Goal: Task Accomplishment & Management: Complete application form

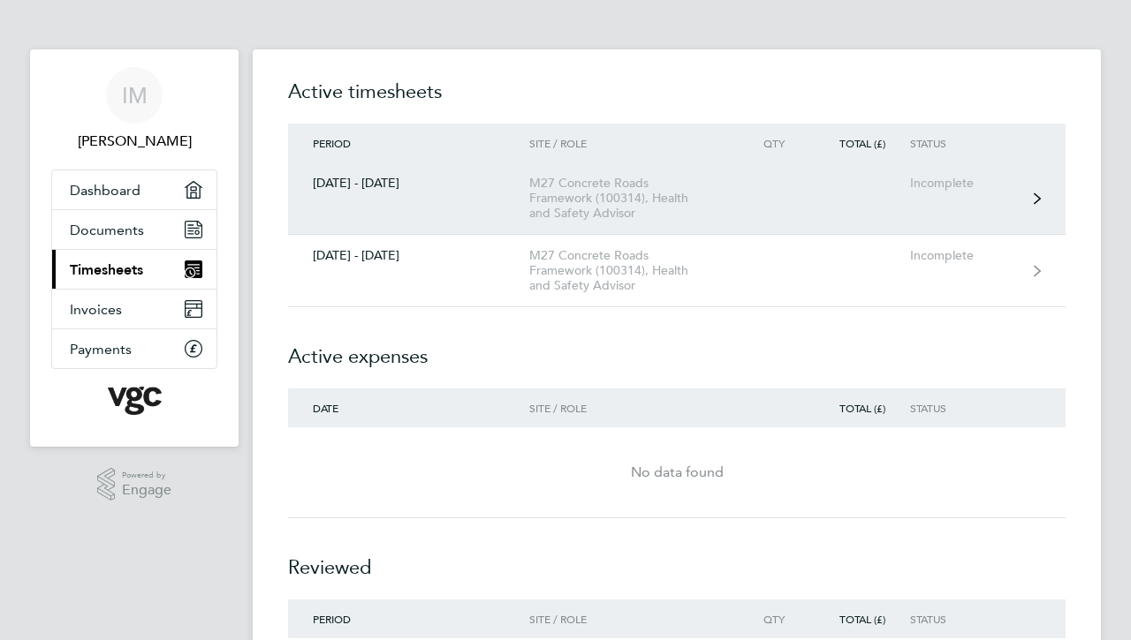
click at [359, 187] on div "[DATE] - [DATE]" at bounding box center [408, 183] width 241 height 15
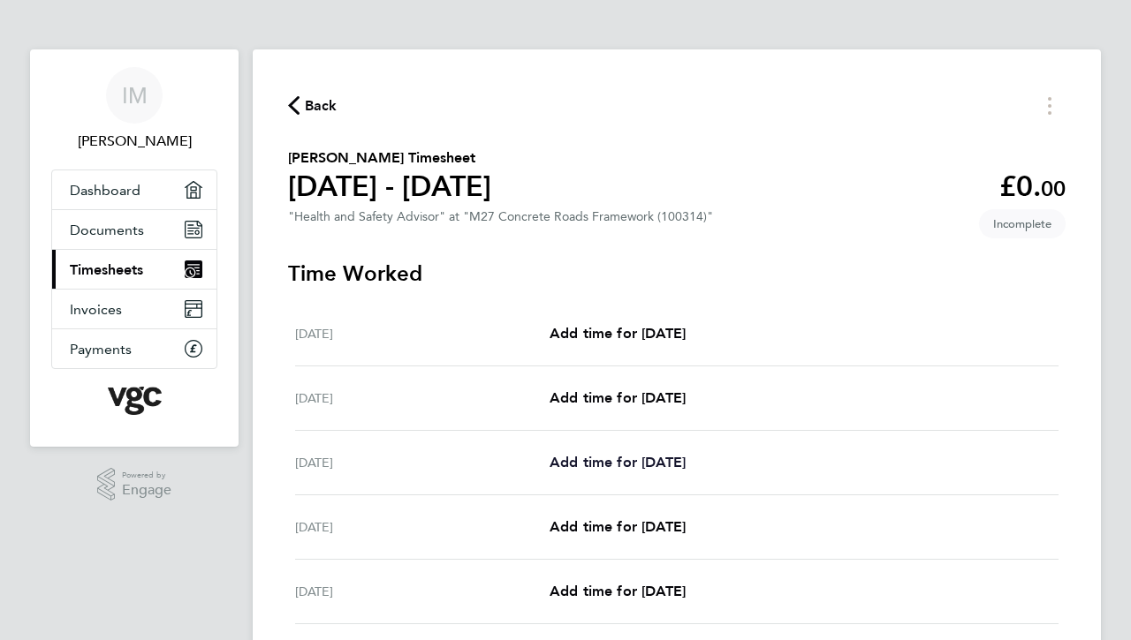
click at [598, 462] on span "Add time for [DATE]" at bounding box center [617, 462] width 136 height 17
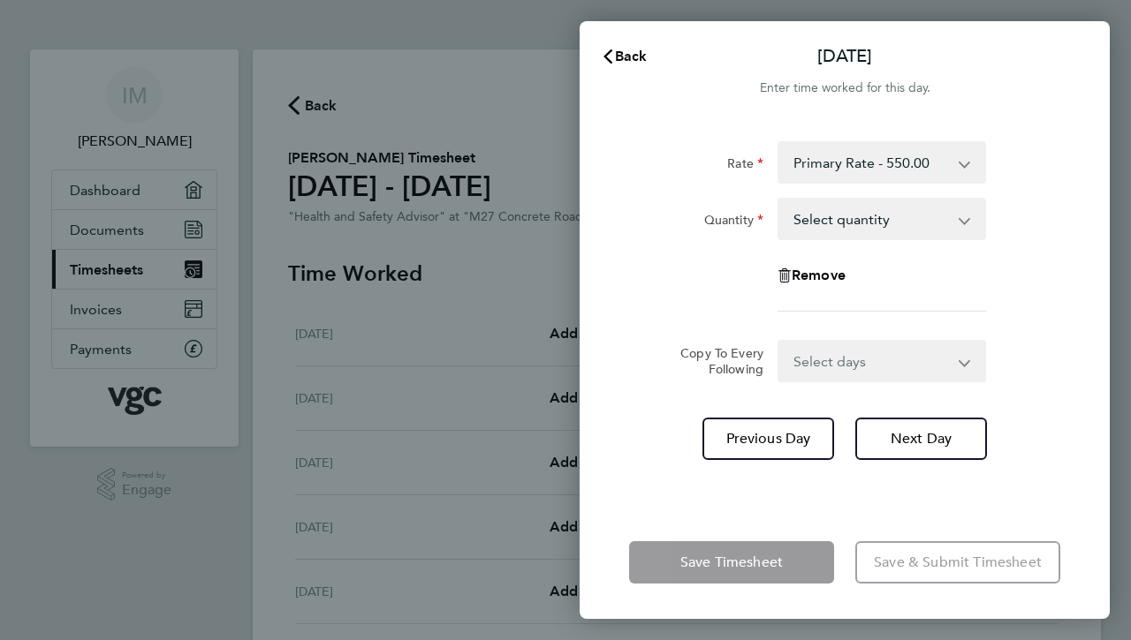
click at [965, 222] on app-icon-cross-button at bounding box center [973, 219] width 21 height 39
select select "1"
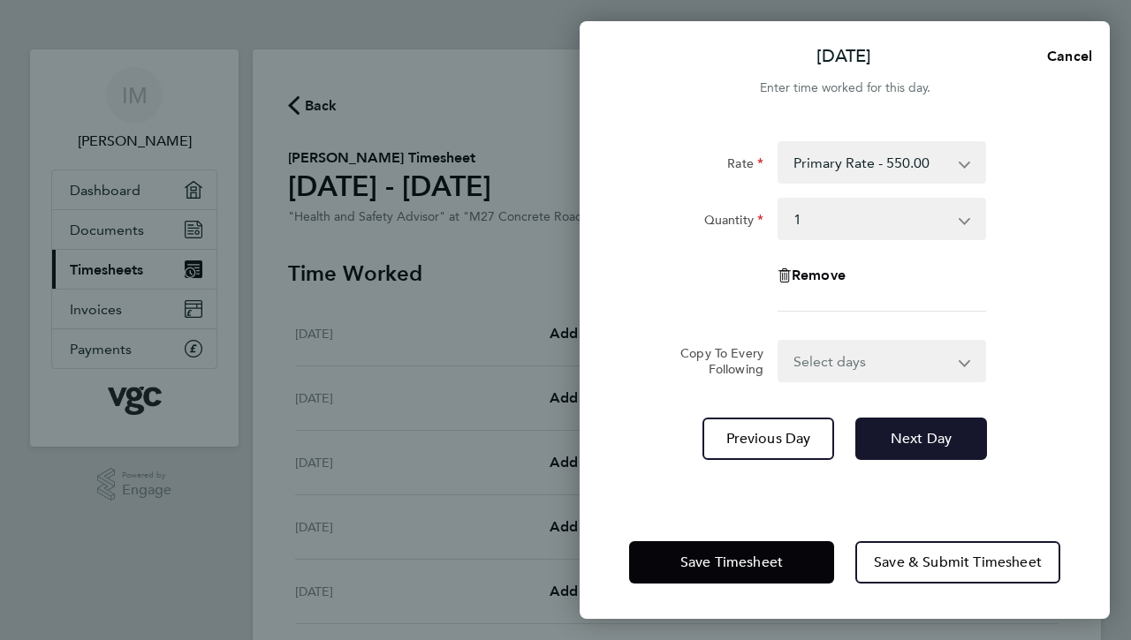
click at [909, 439] on span "Next Day" at bounding box center [920, 439] width 61 height 18
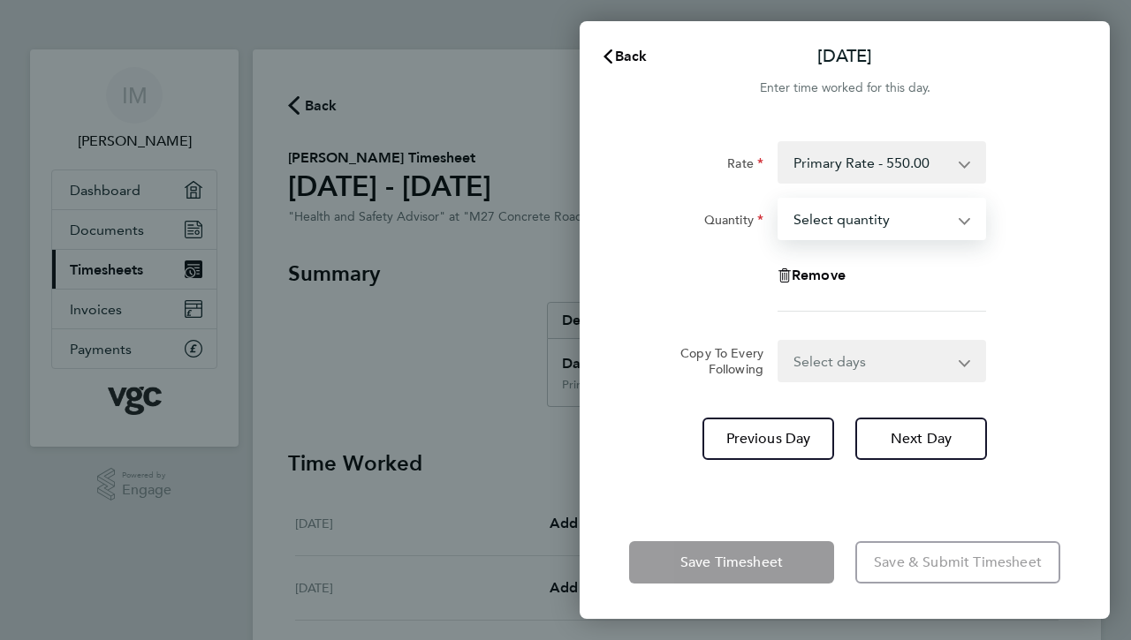
select select "1"
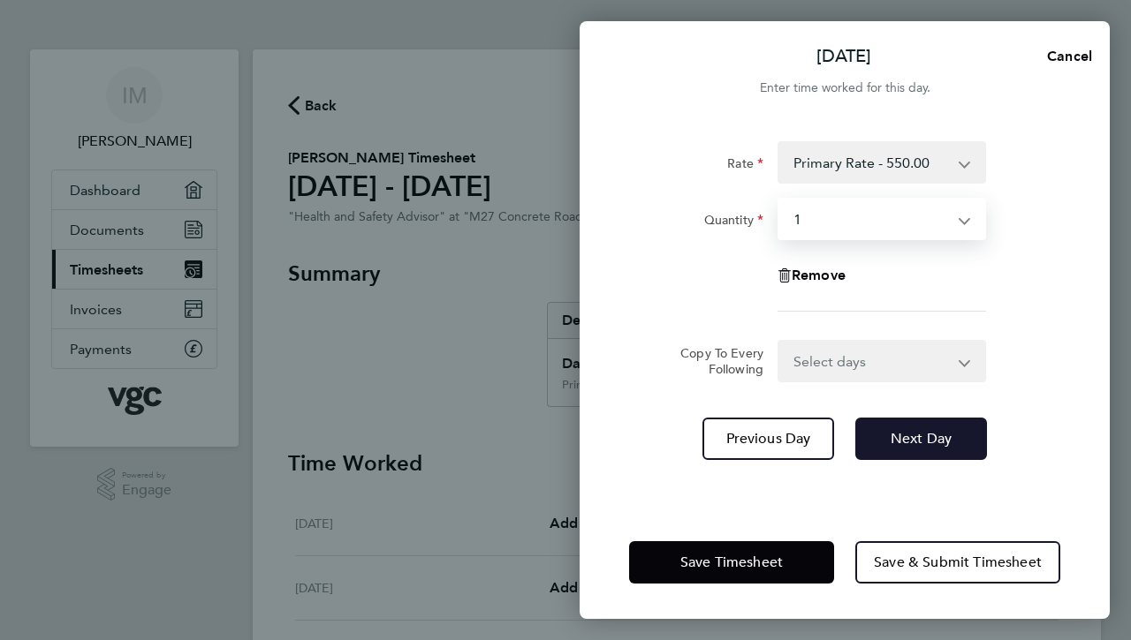
click at [900, 444] on span "Next Day" at bounding box center [920, 439] width 61 height 18
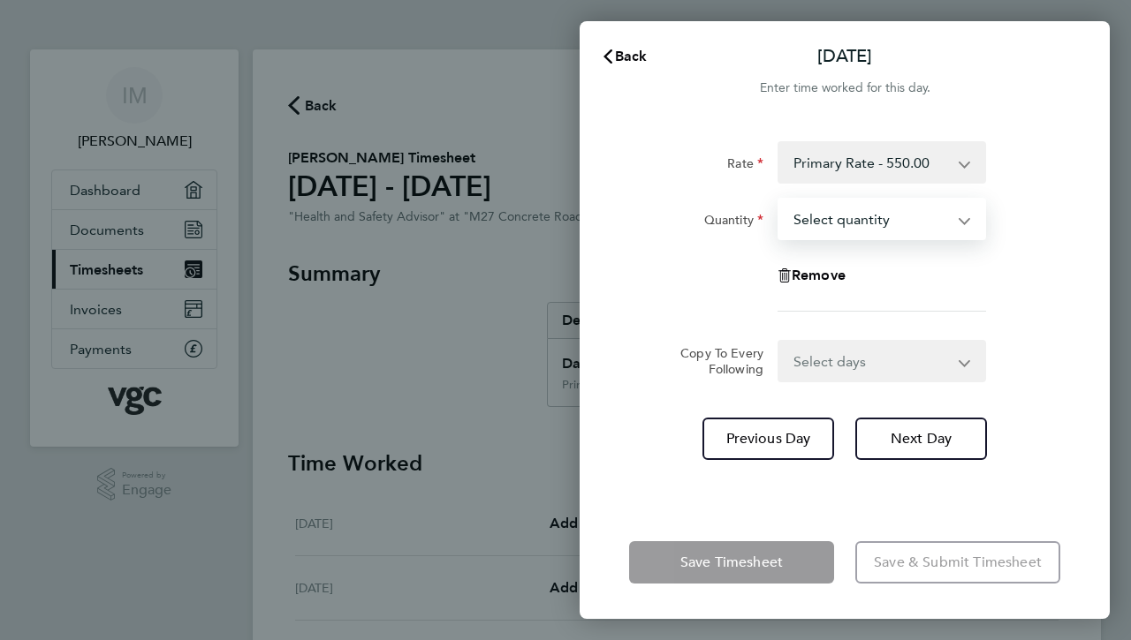
select select "1"
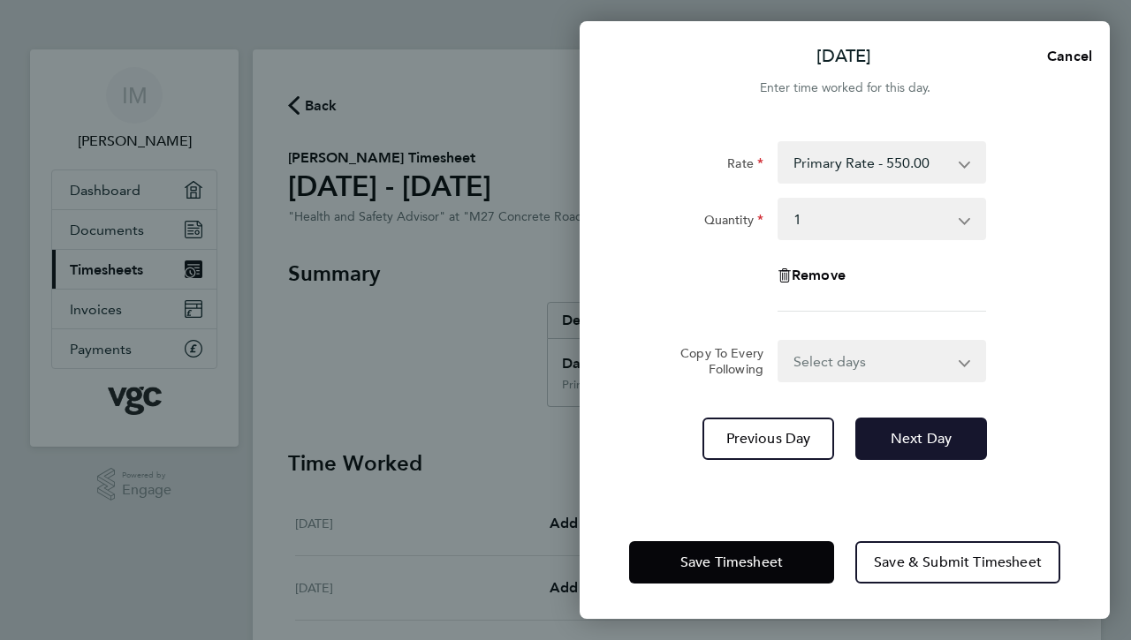
click at [913, 438] on span "Next Day" at bounding box center [920, 439] width 61 height 18
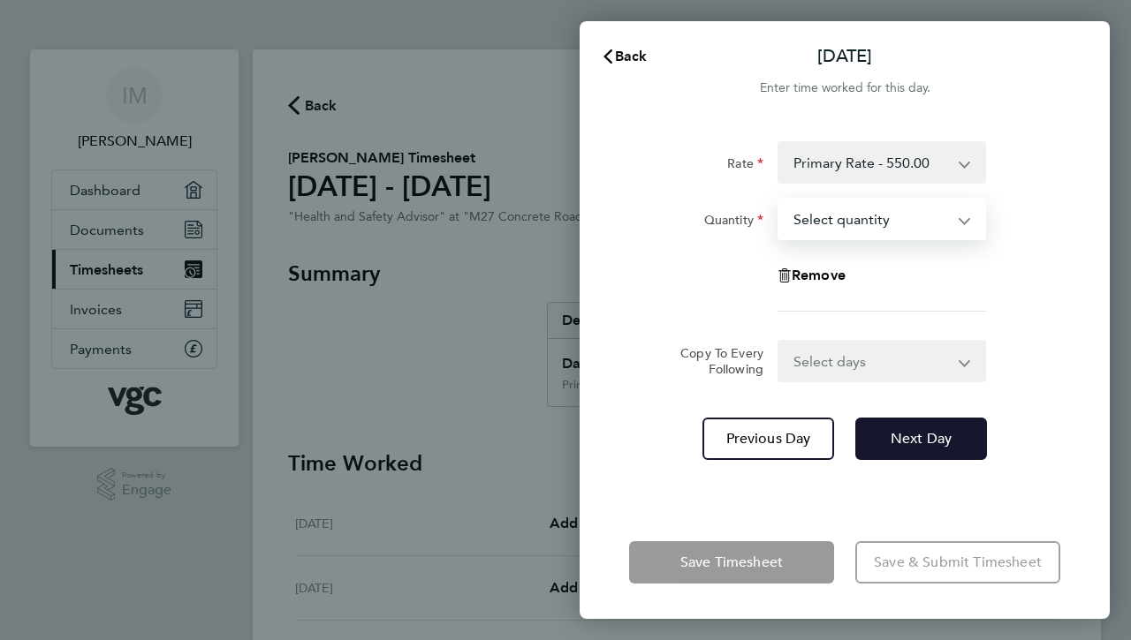
click at [919, 434] on span "Next Day" at bounding box center [920, 439] width 61 height 18
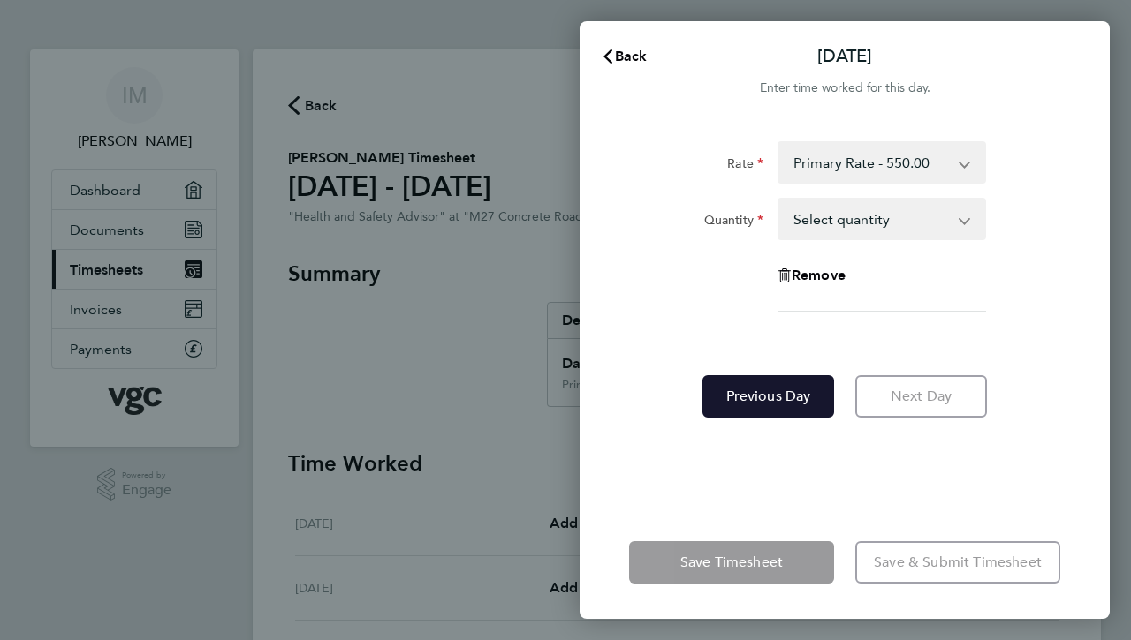
click at [768, 396] on span "Previous Day" at bounding box center [768, 397] width 85 height 18
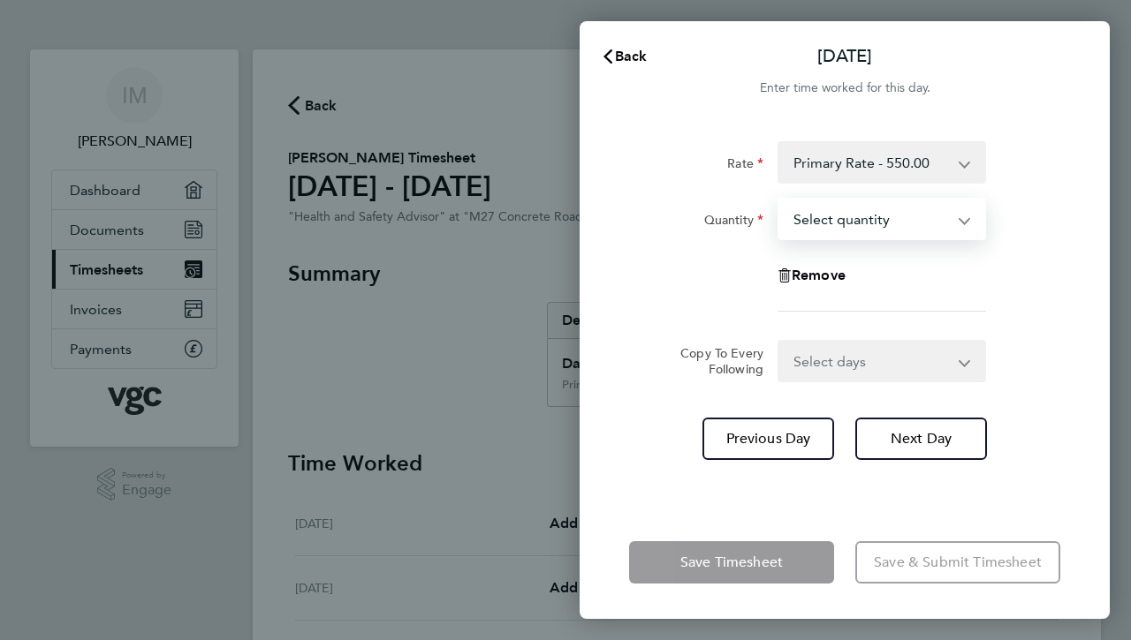
select select "1"
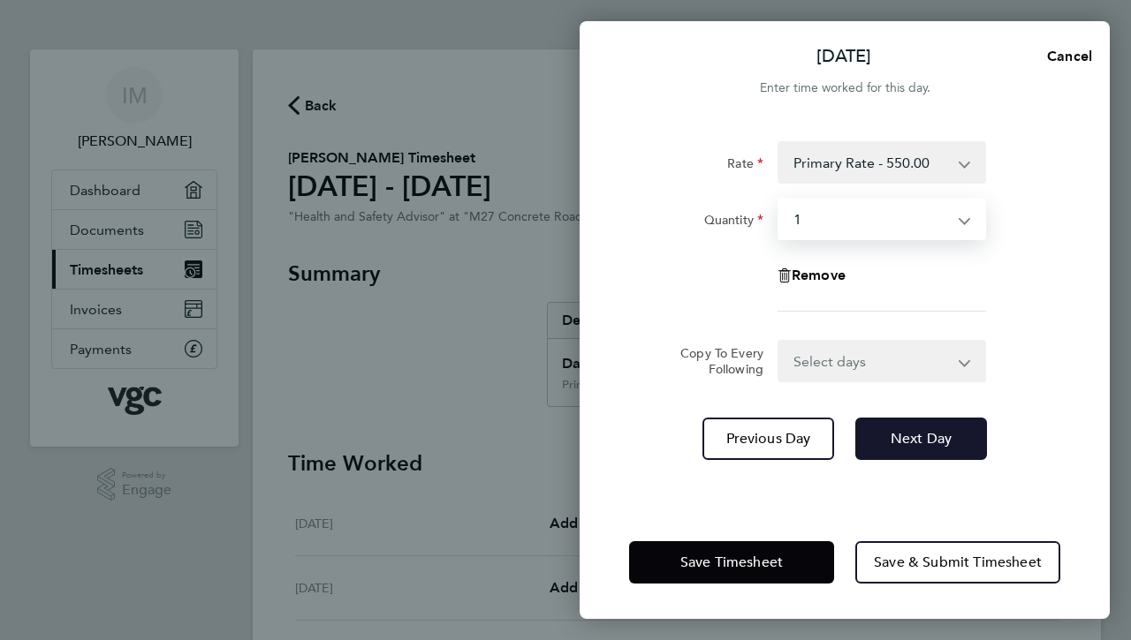
click at [916, 436] on span "Next Day" at bounding box center [920, 439] width 61 height 18
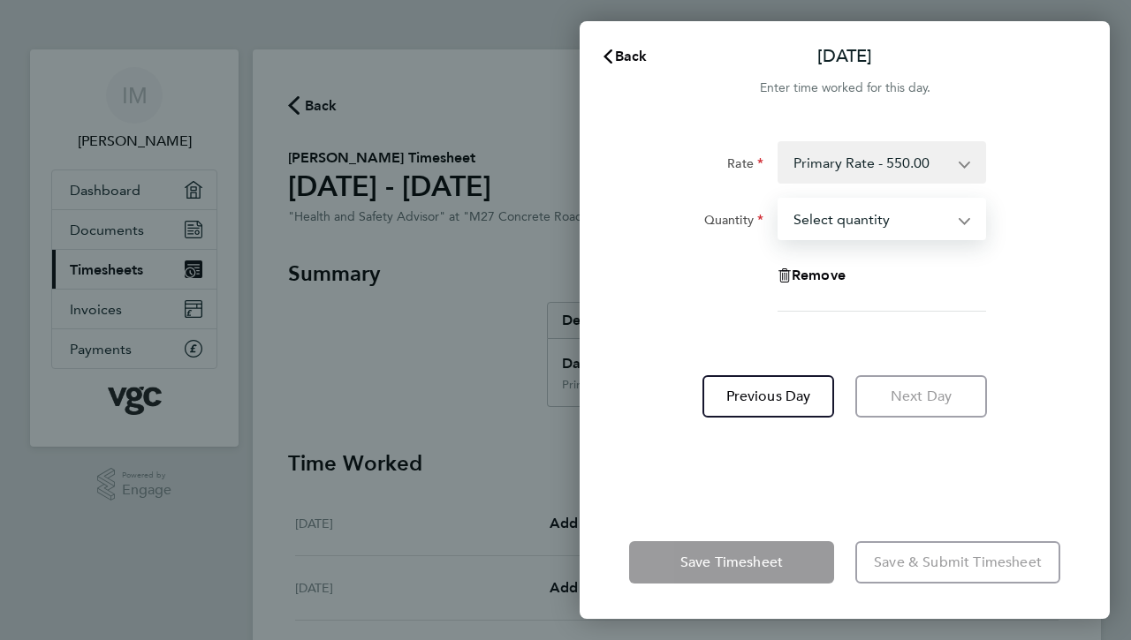
select select "1"
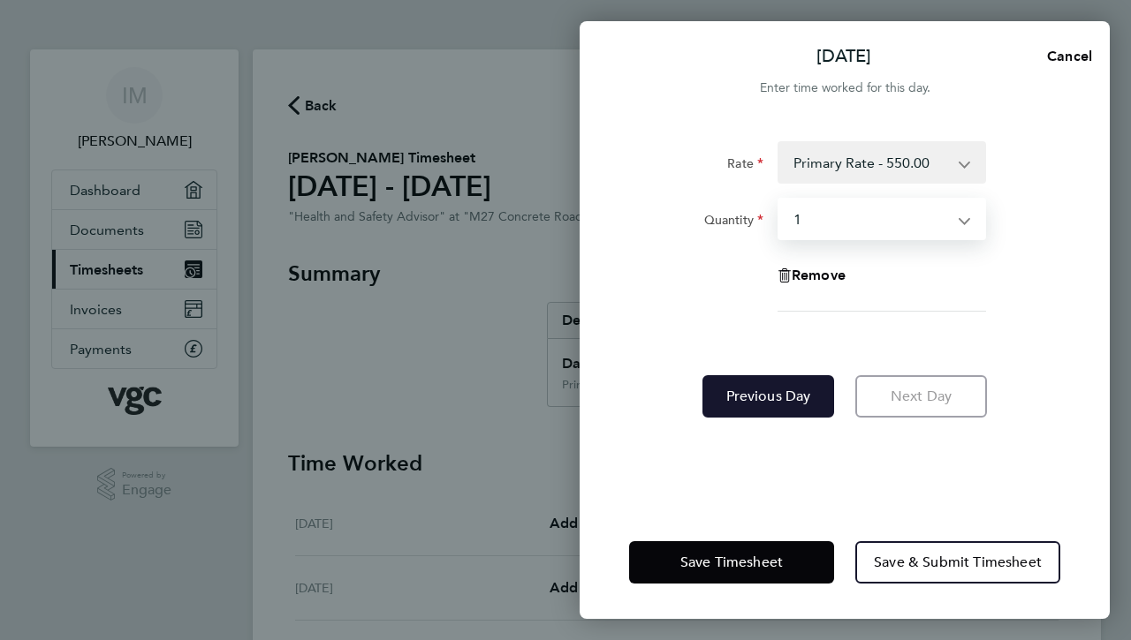
click at [761, 401] on span "Previous Day" at bounding box center [768, 397] width 85 height 18
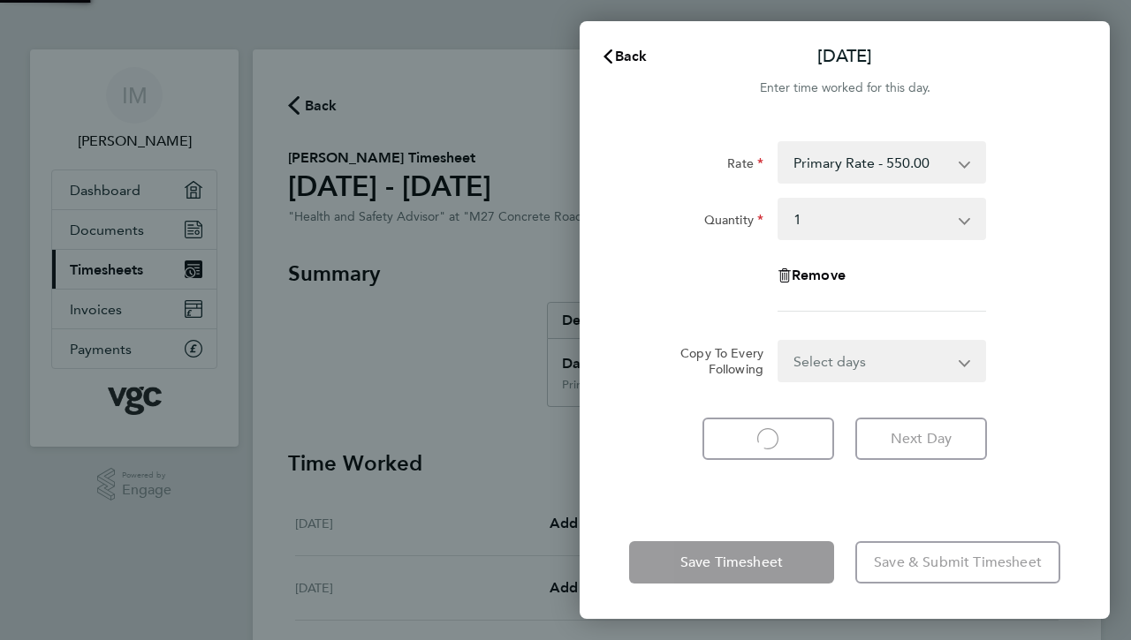
select select "1"
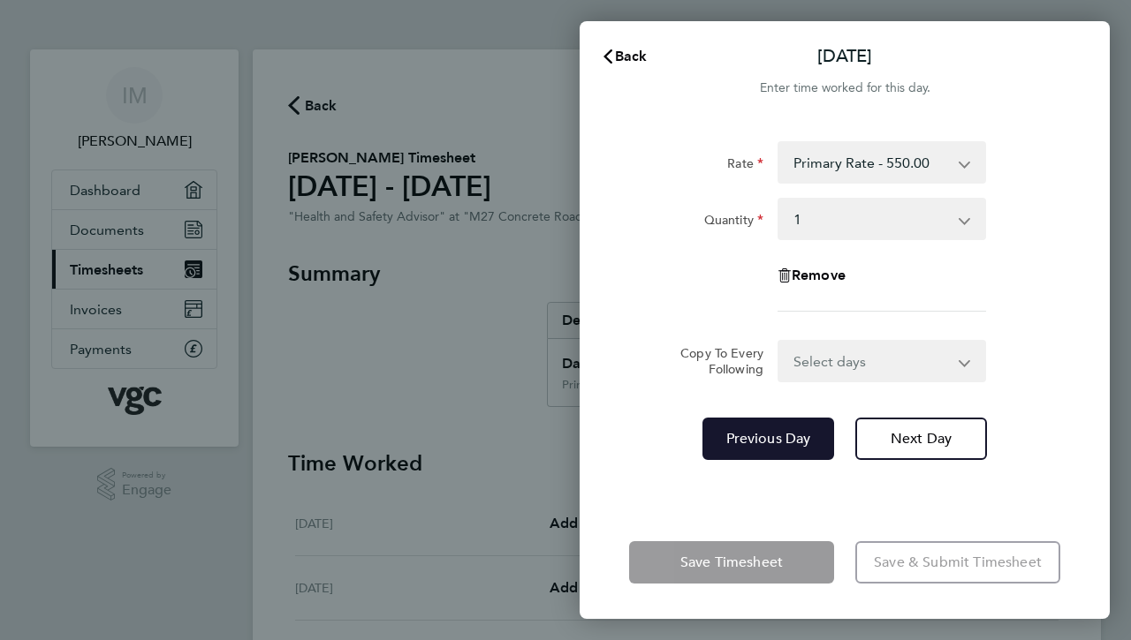
click at [761, 401] on div "Rate Primary Rate - 550.00 Quantity Select quantity 0.5 1 Remove Copy To Every …" at bounding box center [844, 313] width 530 height 386
click at [766, 441] on span "Previous Day" at bounding box center [768, 439] width 85 height 18
select select "1"
click at [766, 441] on span "Previous Day" at bounding box center [768, 439] width 85 height 18
select select "1"
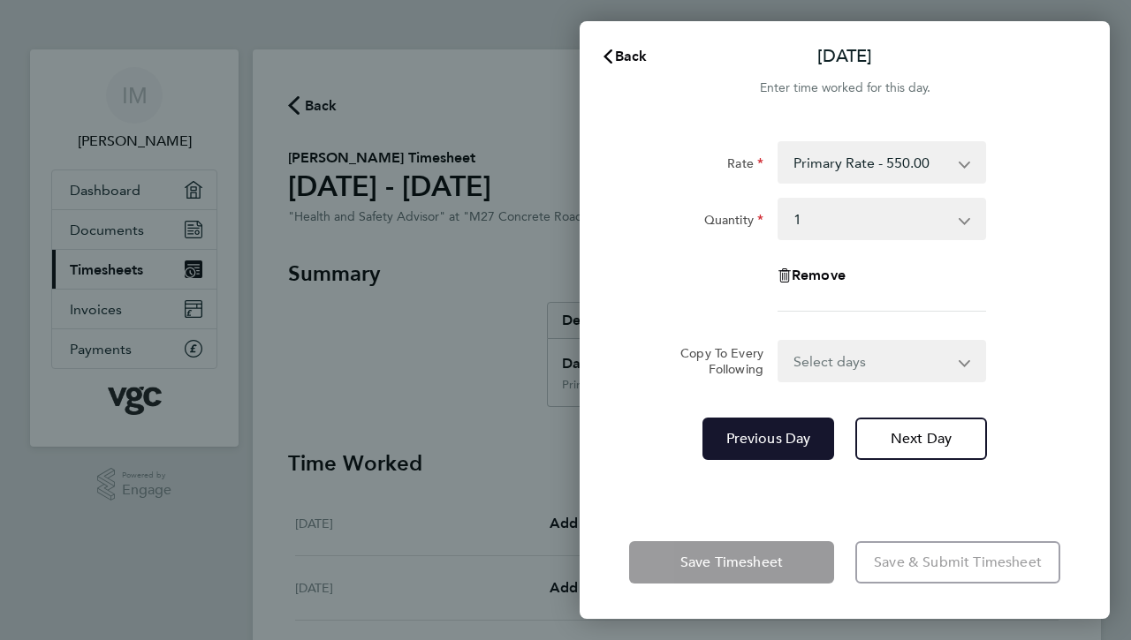
click at [766, 441] on span "Previous Day" at bounding box center [768, 439] width 85 height 18
select select "1"
click at [730, 561] on app-form-button "Save Timesheet" at bounding box center [737, 562] width 216 height 42
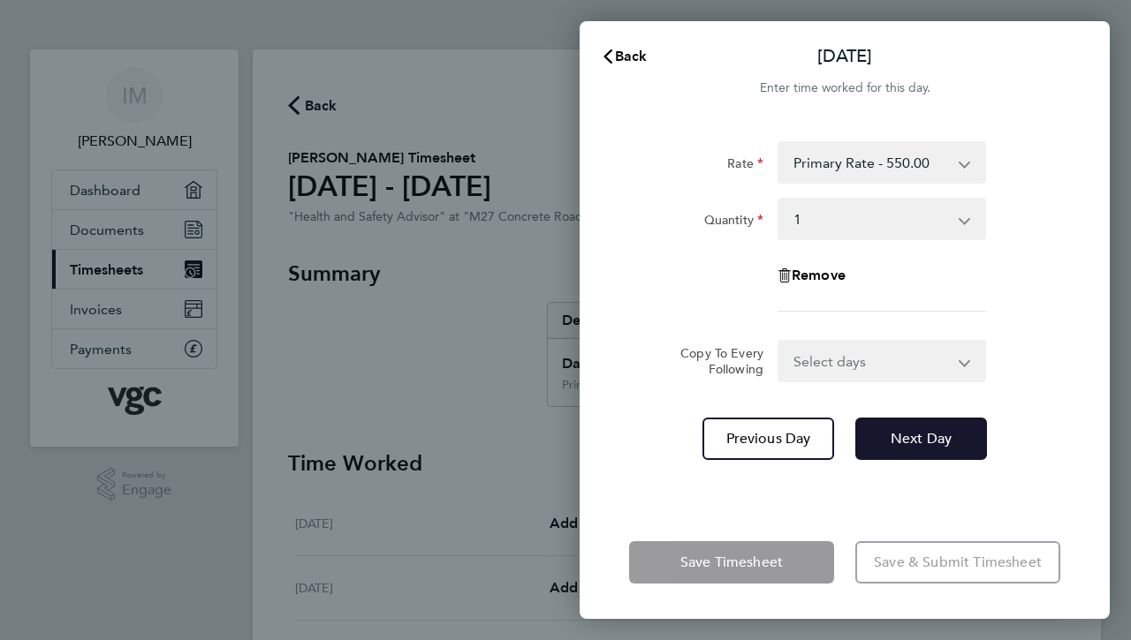
click at [909, 437] on span "Next Day" at bounding box center [920, 439] width 61 height 18
select select "1"
click at [909, 437] on span "Next Day" at bounding box center [920, 439] width 61 height 18
select select "1"
click at [909, 437] on span "Next Day" at bounding box center [920, 439] width 61 height 18
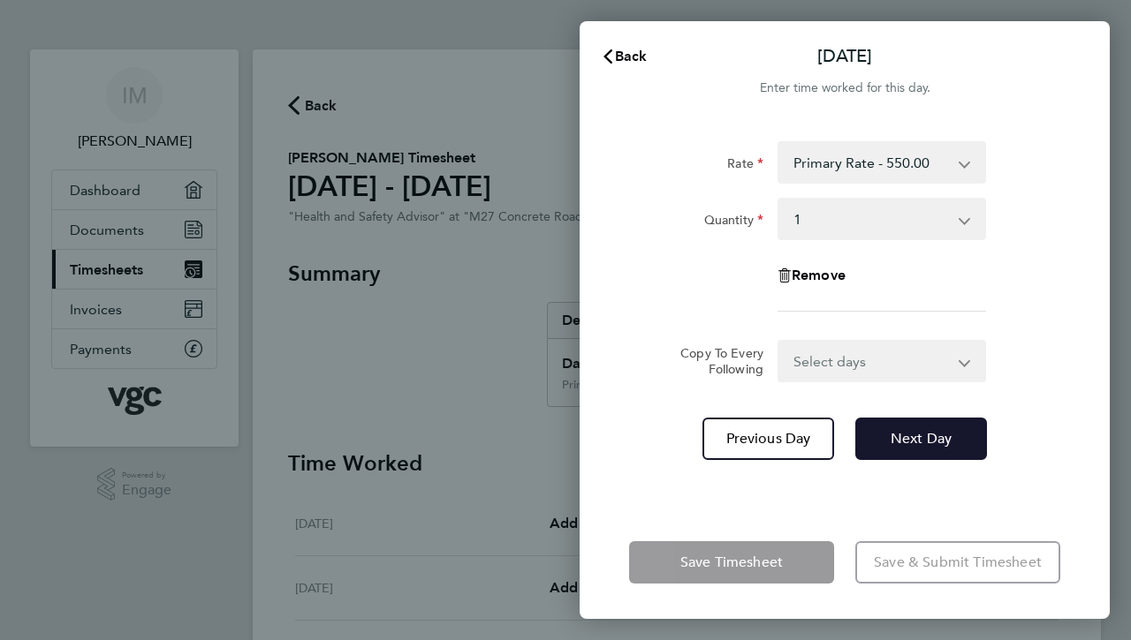
select select "1"
click at [909, 437] on span "Next Day" at bounding box center [920, 439] width 61 height 18
select select "1"
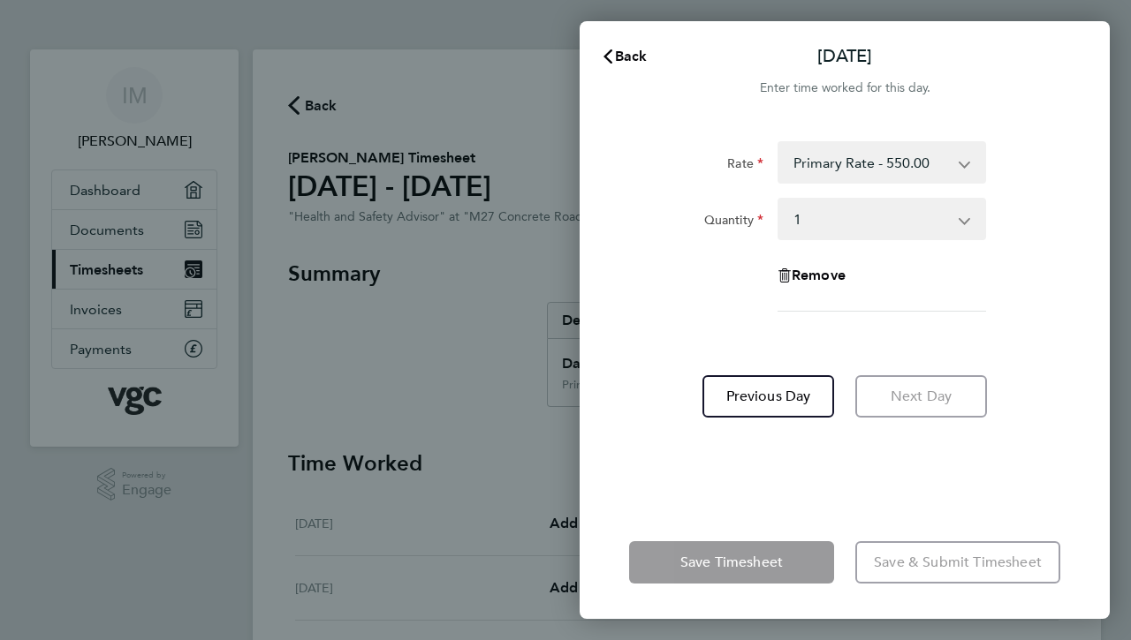
click at [882, 502] on div "Rate Primary Rate - 550.00 Quantity Select quantity 0.5 1 Remove Previous Day N…" at bounding box center [844, 313] width 530 height 386
click at [929, 562] on app-form-button "Save & Submit Timesheet" at bounding box center [952, 562] width 216 height 42
click at [698, 564] on app-form-button "Save Timesheet" at bounding box center [737, 562] width 216 height 42
click at [700, 561] on app-form-button "Save Timesheet" at bounding box center [737, 562] width 216 height 42
click at [748, 571] on app-form-button "Save Timesheet" at bounding box center [737, 562] width 216 height 42
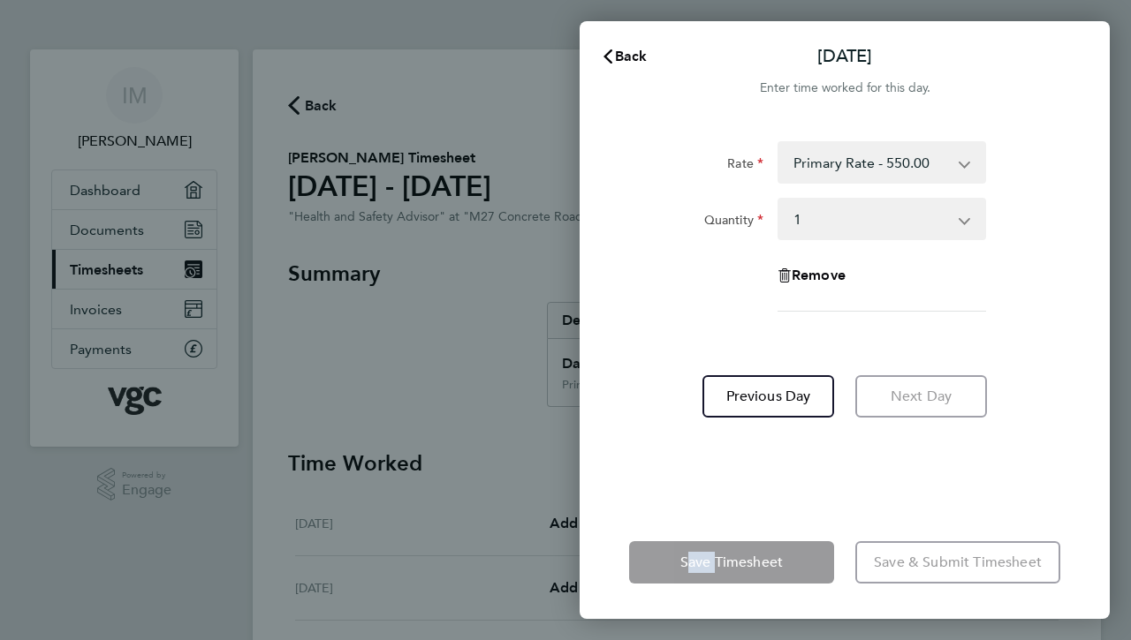
click at [748, 571] on app-form-button "Save Timesheet" at bounding box center [737, 562] width 216 height 42
click at [748, 561] on app-form-button "Save Timesheet" at bounding box center [737, 562] width 216 height 42
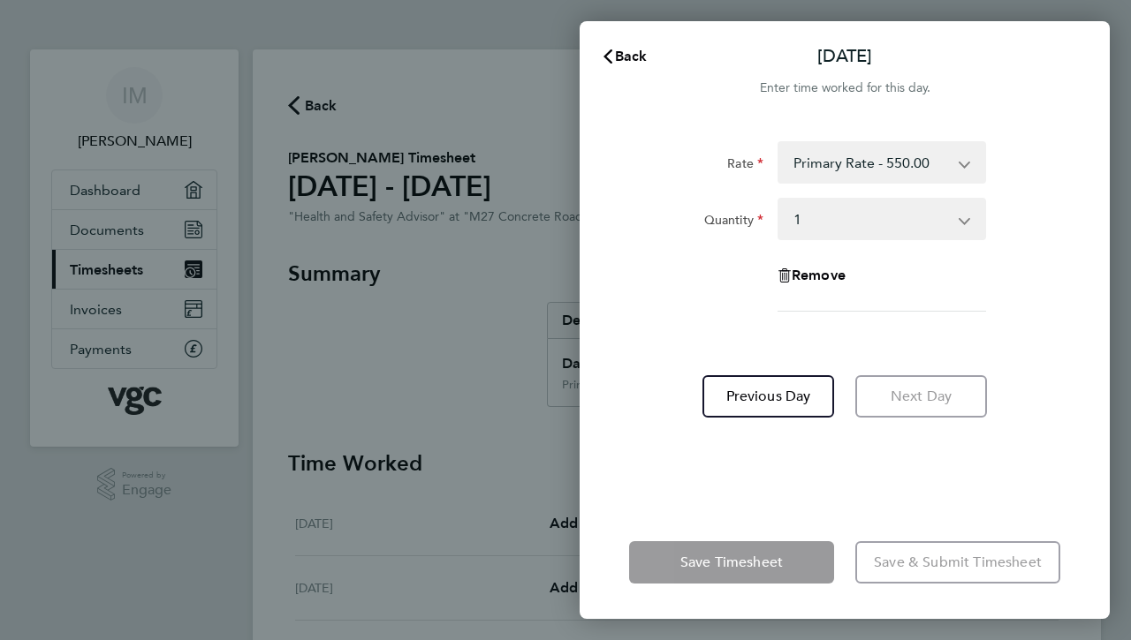
click at [1086, 562] on div "Save Timesheet Save & Submit Timesheet" at bounding box center [844, 562] width 530 height 113
click at [916, 388] on app-form-button "Next Day" at bounding box center [915, 396] width 142 height 42
click at [624, 57] on span "Back" at bounding box center [631, 56] width 33 height 17
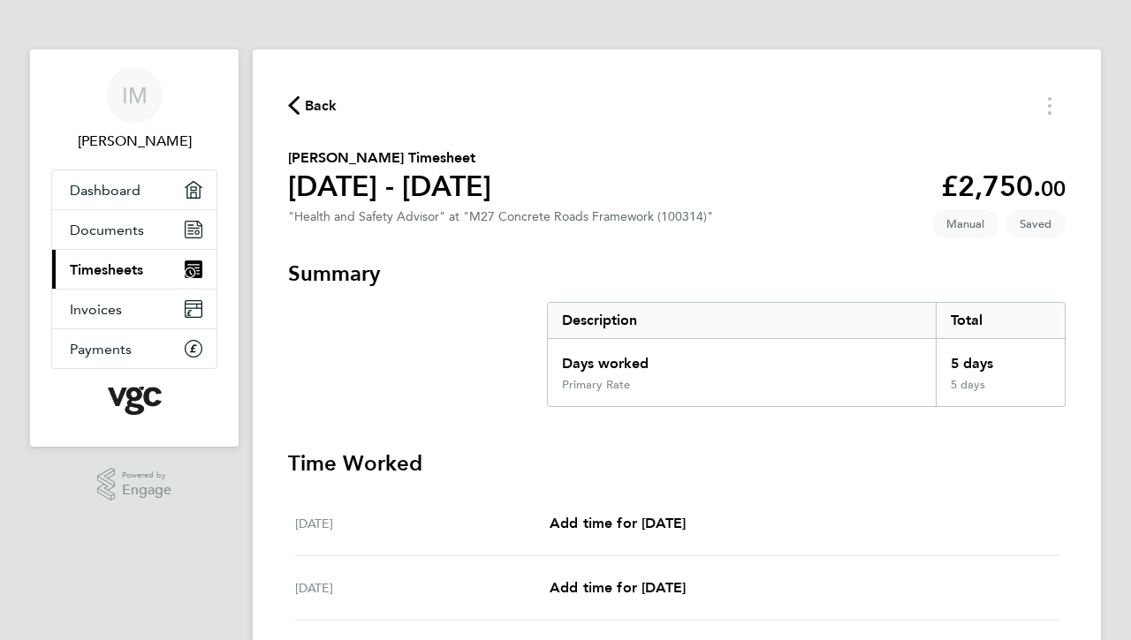
click at [1074, 433] on div "Back [PERSON_NAME] Timesheet [DATE] - [DATE] £2,750. 00 "Health and Safety Advi…" at bounding box center [677, 612] width 848 height 1127
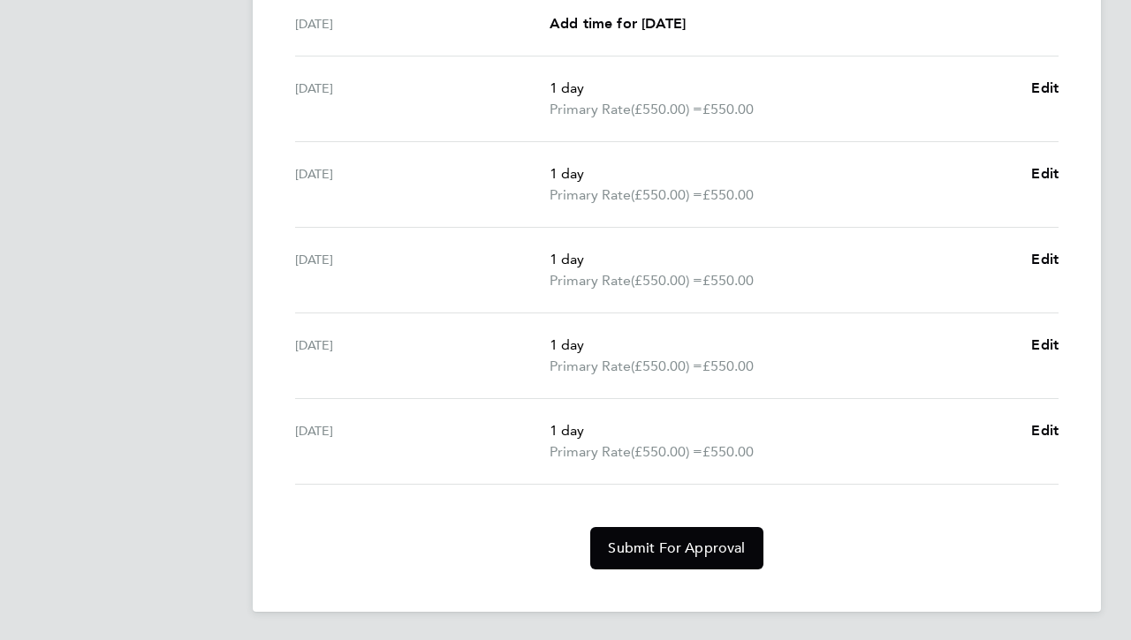
scroll to position [564, 0]
click at [727, 545] on span "Submit For Approval" at bounding box center [676, 549] width 137 height 18
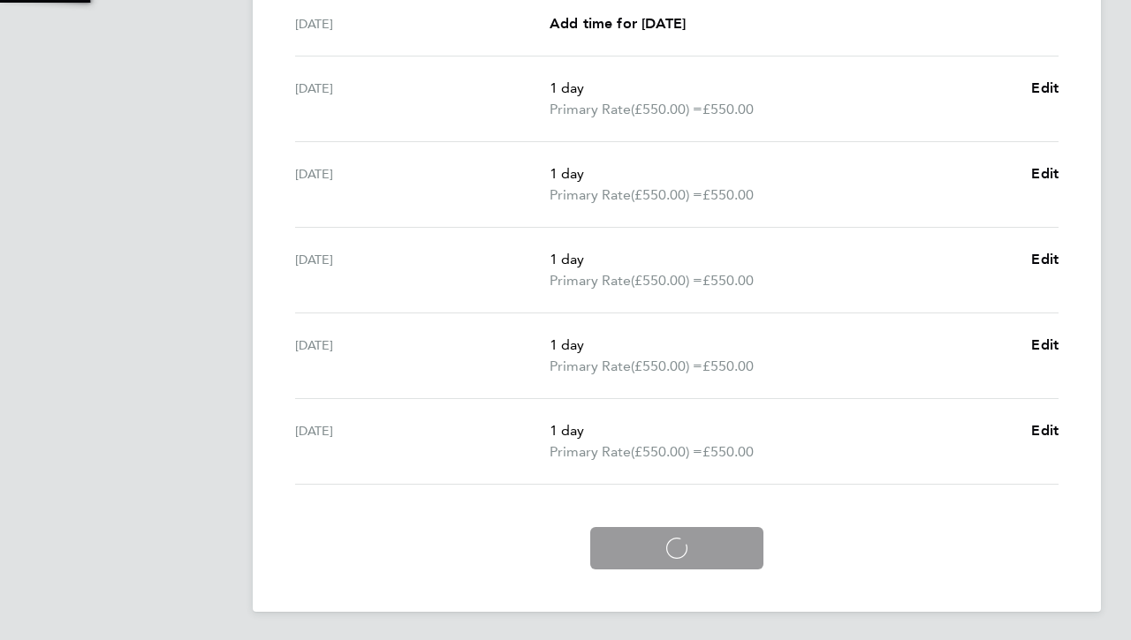
scroll to position [480, 0]
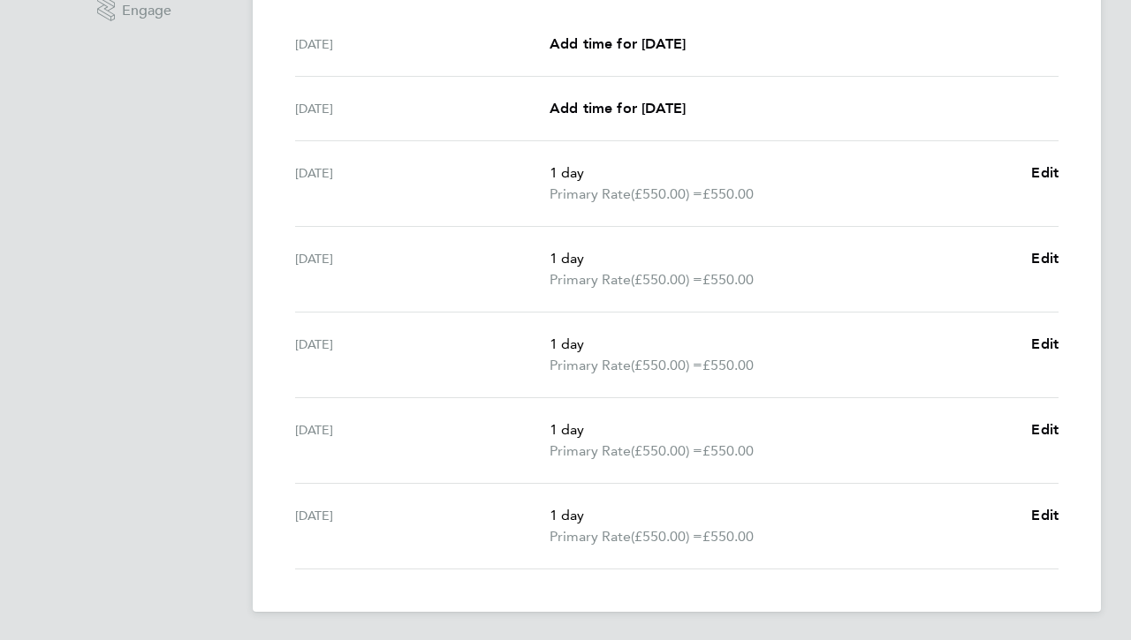
click at [1089, 376] on div "Back [PERSON_NAME] Timesheet [DATE] - [DATE] £2,750. 00 "Health and Safety Advi…" at bounding box center [677, 91] width 848 height 1042
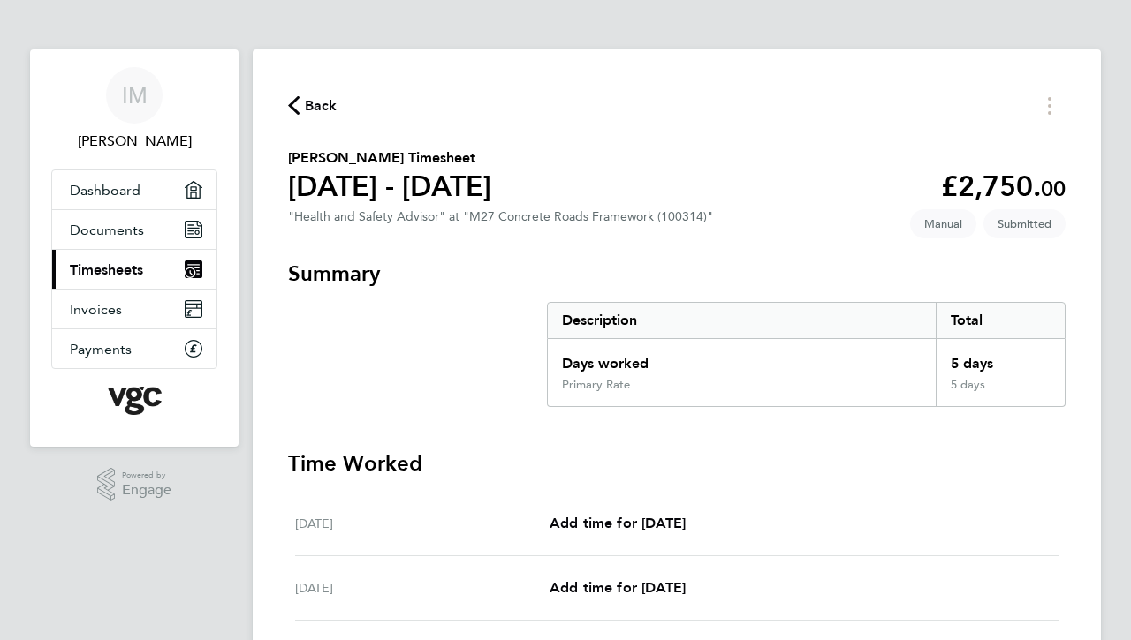
scroll to position [0, 0]
click at [1086, 332] on div "Back [PERSON_NAME] Timesheet [DATE] - [DATE] £2,750. 00 "Health and Safety Advi…" at bounding box center [677, 570] width 848 height 1042
click at [320, 108] on span "Back" at bounding box center [321, 105] width 33 height 21
